Goal: Find specific page/section: Find specific page/section

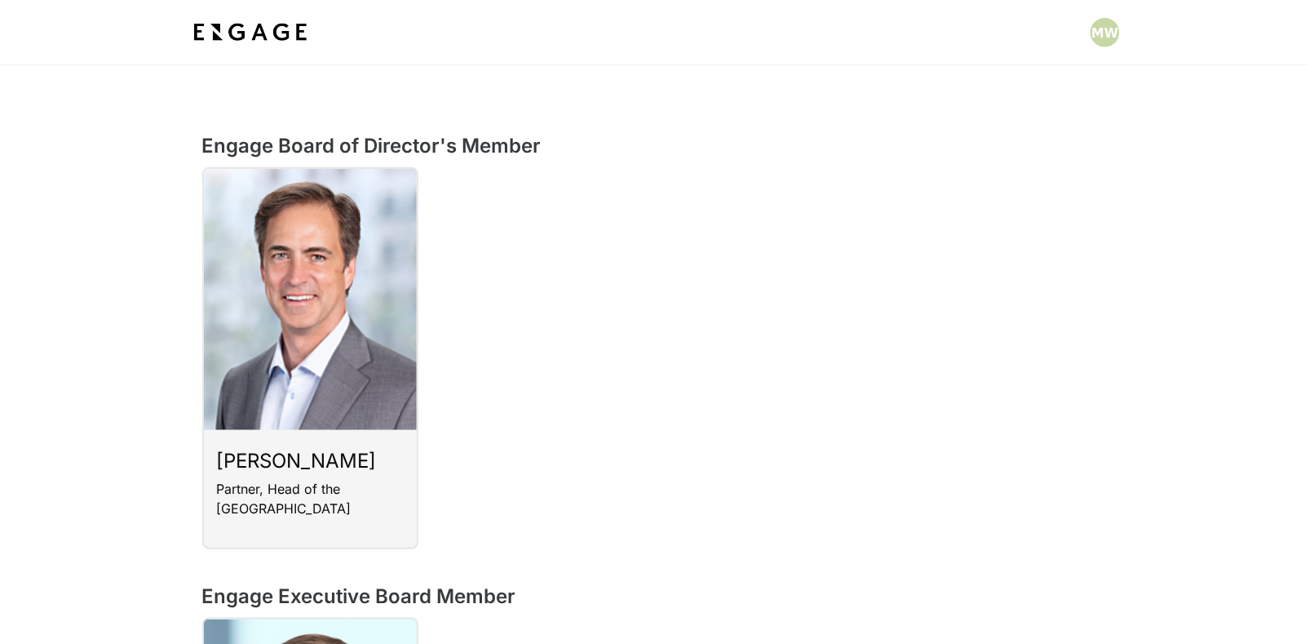
scroll to position [679, 0]
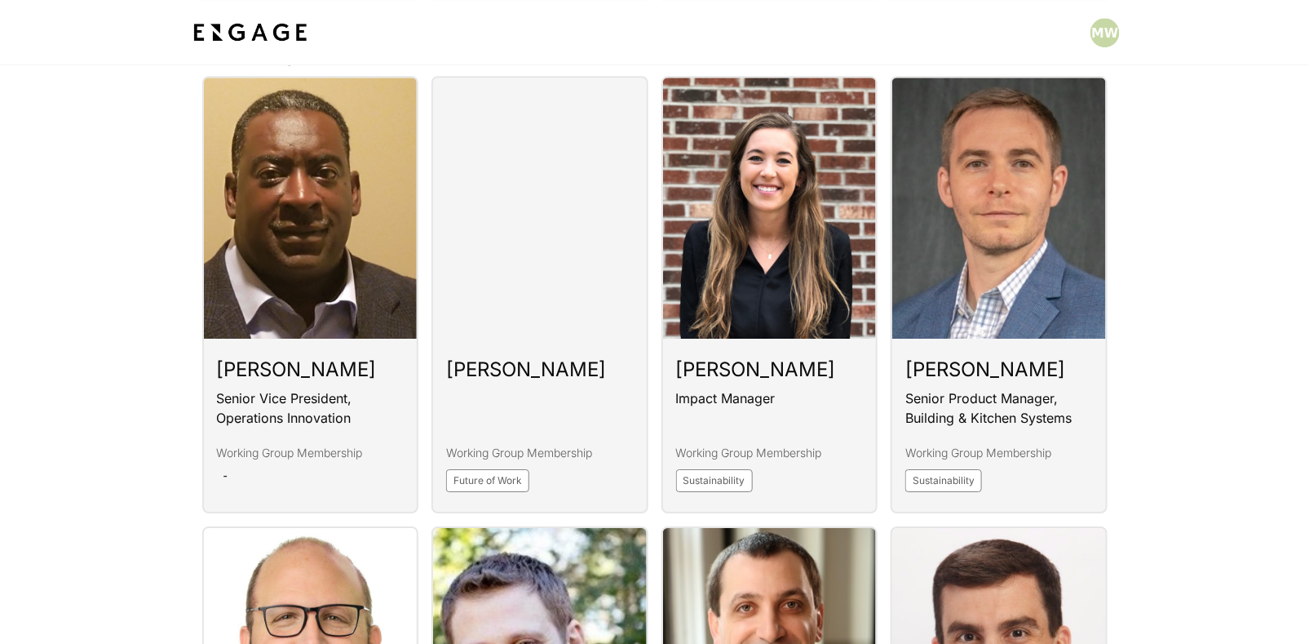
scroll to position [1903, 0]
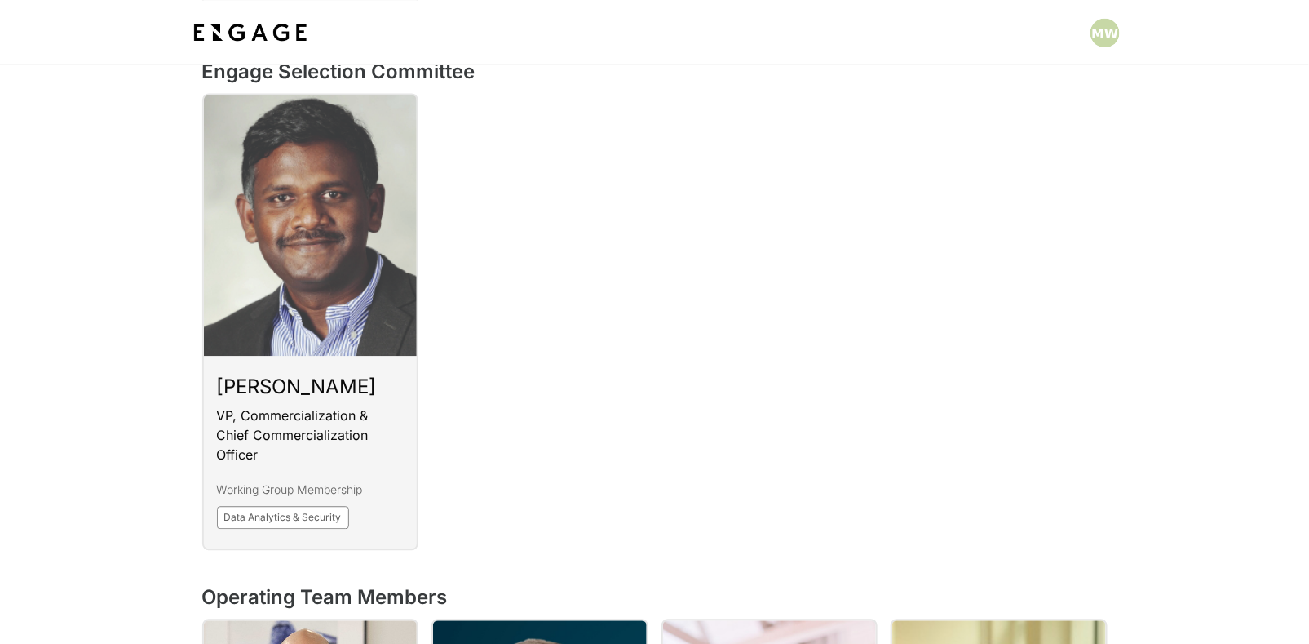
scroll to position [1552, 0]
